Goal: Book appointment/travel/reservation

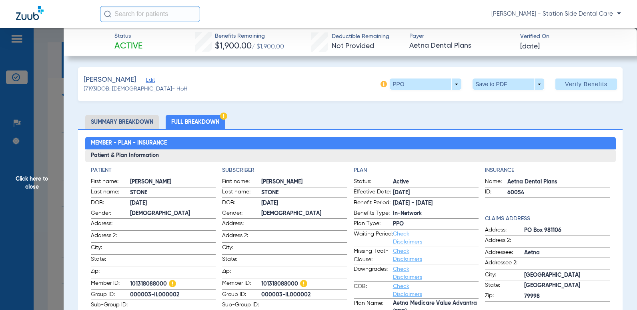
scroll to position [120, 0]
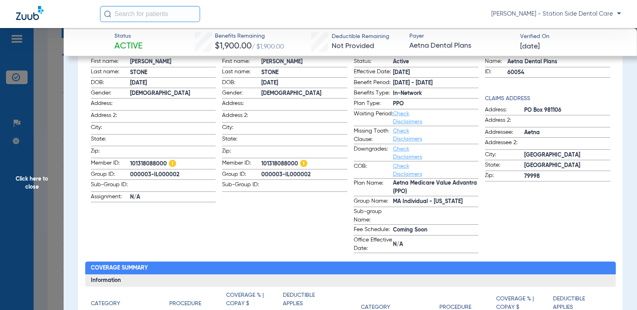
click at [29, 175] on span "Click here to close" at bounding box center [32, 183] width 64 height 310
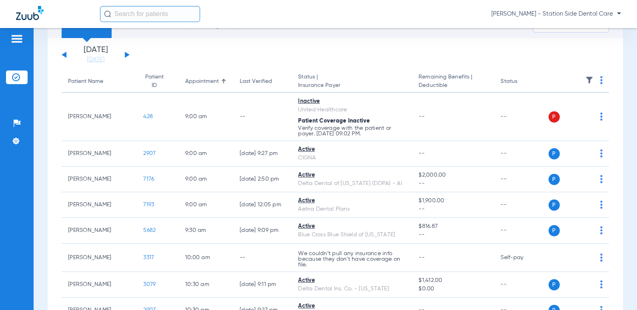
scroll to position [0, 0]
click at [29, 175] on span "Click here to close" at bounding box center [32, 183] width 64 height 310
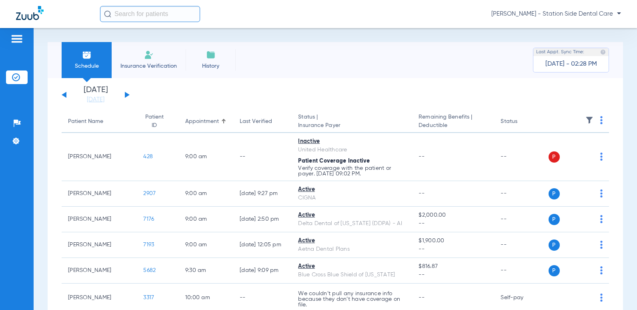
click at [65, 97] on div "[DATE] [DATE] [DATE] [DATE] [DATE] [DATE] [DATE] [DATE] [DATE] [DATE] [DATE] [D…" at bounding box center [96, 95] width 68 height 18
click at [65, 95] on button at bounding box center [64, 95] width 5 height 6
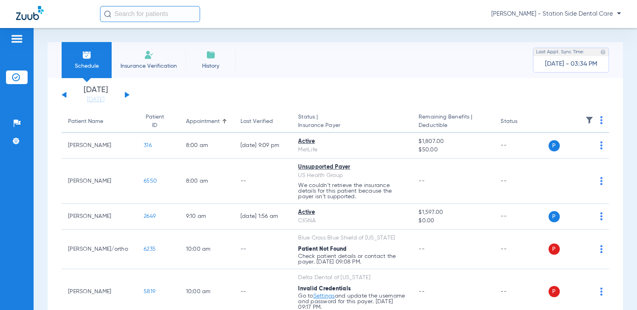
click at [86, 66] on span "Schedule" at bounding box center [87, 66] width 38 height 8
click at [123, 93] on div "[DATE] [DATE] [DATE] [DATE] [DATE] [DATE] [DATE] [DATE] [DATE] [DATE] [DATE] [D…" at bounding box center [96, 95] width 68 height 18
click at [125, 95] on button at bounding box center [127, 95] width 5 height 6
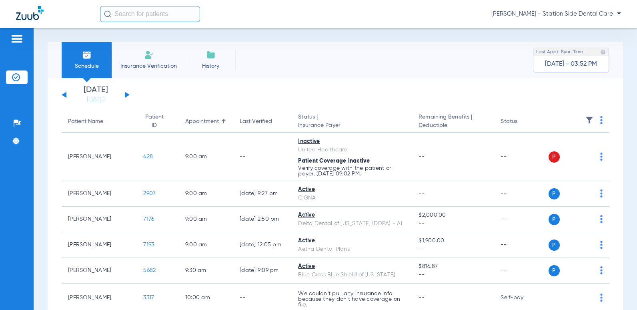
click at [64, 93] on button at bounding box center [64, 95] width 5 height 6
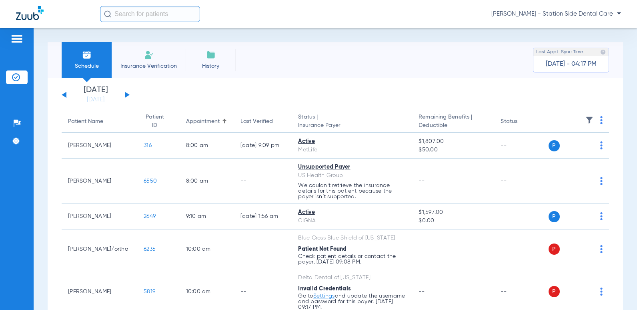
click at [125, 95] on button at bounding box center [127, 95] width 5 height 6
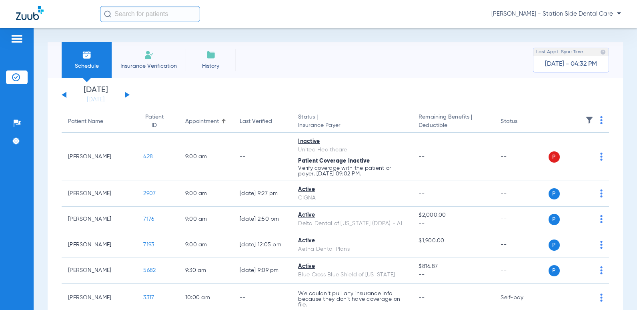
click at [62, 95] on button at bounding box center [64, 95] width 5 height 6
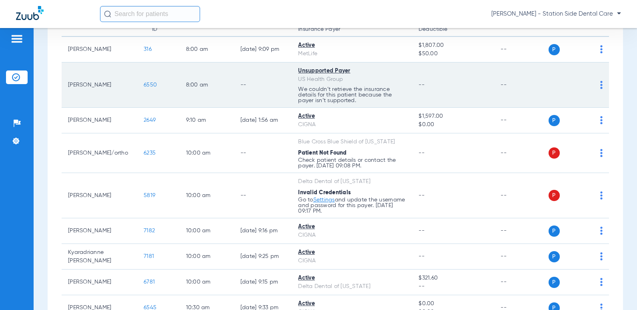
scroll to position [240, 0]
